Goal: Entertainment & Leisure: Consume media (video, audio)

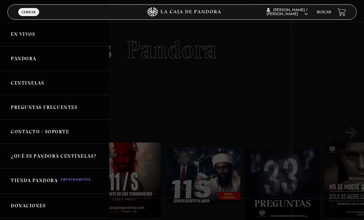
scroll to position [2372, 0]
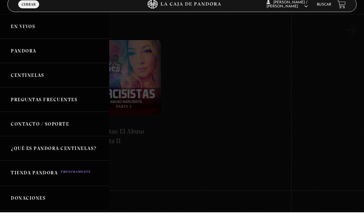
click at [20, 50] on link "Pandora" at bounding box center [54, 58] width 109 height 24
click at [16, 53] on link "Pandora" at bounding box center [54, 58] width 109 height 24
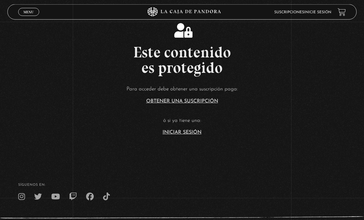
scroll to position [116, 0]
click at [199, 135] on article "Para acceder debe obtener una suscripción paga: Obtener una suscripción ó si ya…" at bounding box center [182, 110] width 364 height 50
click at [194, 135] on article "Para acceder debe obtener una suscripción paga: Obtener una suscripción ó si ya…" at bounding box center [182, 110] width 364 height 50
click at [195, 135] on link "Iniciar Sesión" at bounding box center [182, 132] width 39 height 5
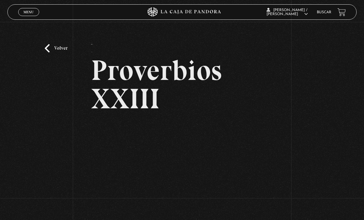
click at [57, 51] on link "Volver" at bounding box center [56, 48] width 23 height 8
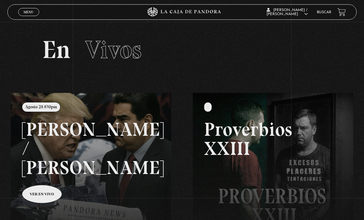
click at [29, 16] on span "Cerrar" at bounding box center [29, 17] width 15 height 4
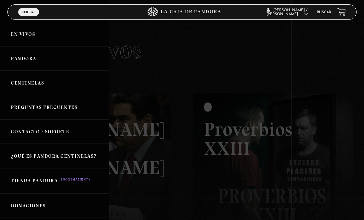
click at [16, 61] on link "Pandora" at bounding box center [54, 58] width 109 height 24
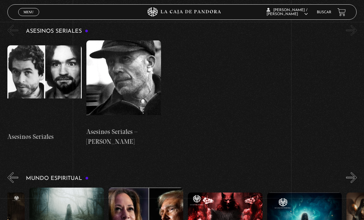
scroll to position [0, 143]
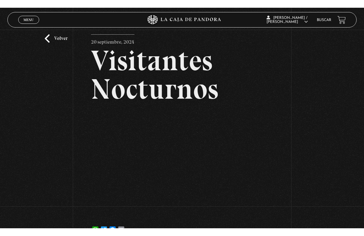
scroll to position [7, 0]
